Goal: Find contact information: Find contact information

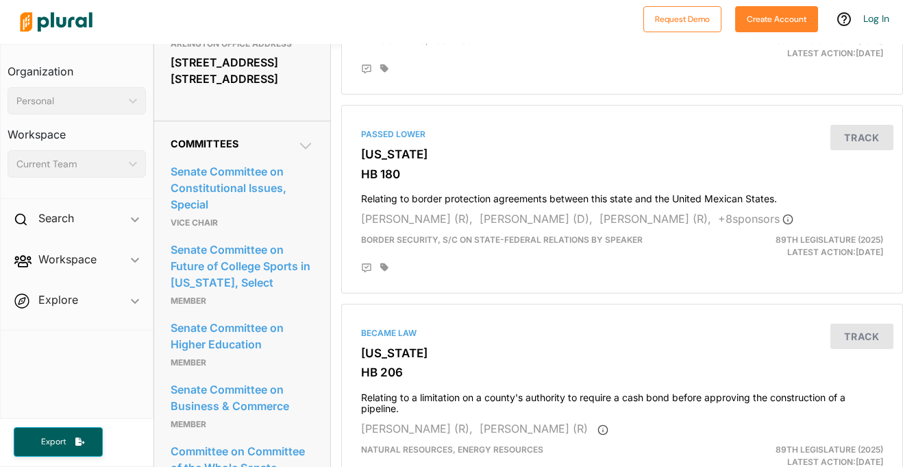
scroll to position [930, 0]
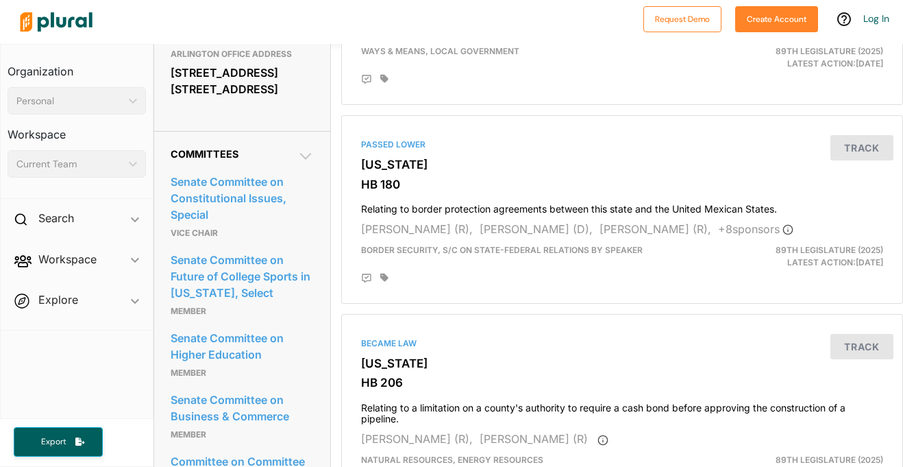
drag, startPoint x: 174, startPoint y: 114, endPoint x: 234, endPoint y: 121, distance: 60.7
click at [234, 99] on div "3900 Arlington Highlands Blvd. Suite 265 Arlington, TX 76018" at bounding box center [242, 80] width 143 height 37
drag, startPoint x: 173, startPoint y: 108, endPoint x: 284, endPoint y: 146, distance: 117.5
click at [284, 99] on div "3900 Arlington Highlands Blvd. Suite 265 Arlington, TX 76018" at bounding box center [242, 80] width 143 height 37
copy div "3900 Arlington Highlands Blvd. Suite 265 Arlington, TX 76018"
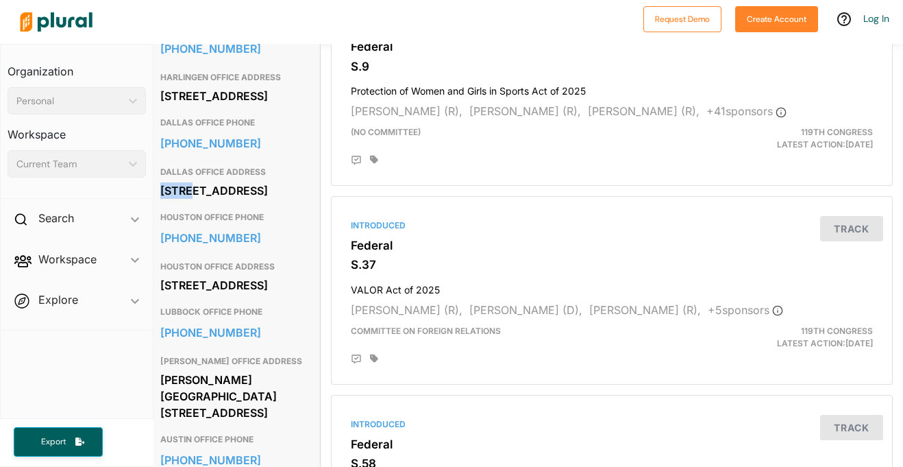
scroll to position [557, 9]
copy div "[STREET_ADDRESS]"
